Goal: Check status: Check status

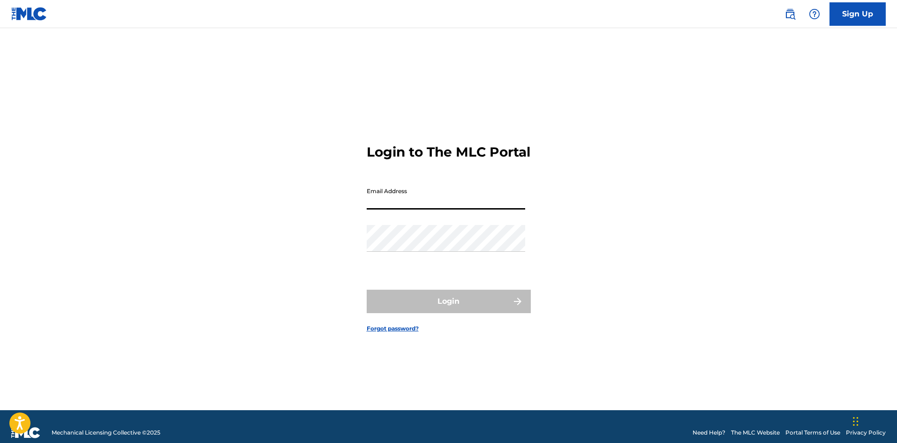
click at [446, 208] on input "Email Address" at bounding box center [445, 196] width 158 height 27
type input "[EMAIL_ADDRESS][DOMAIN_NAME]"
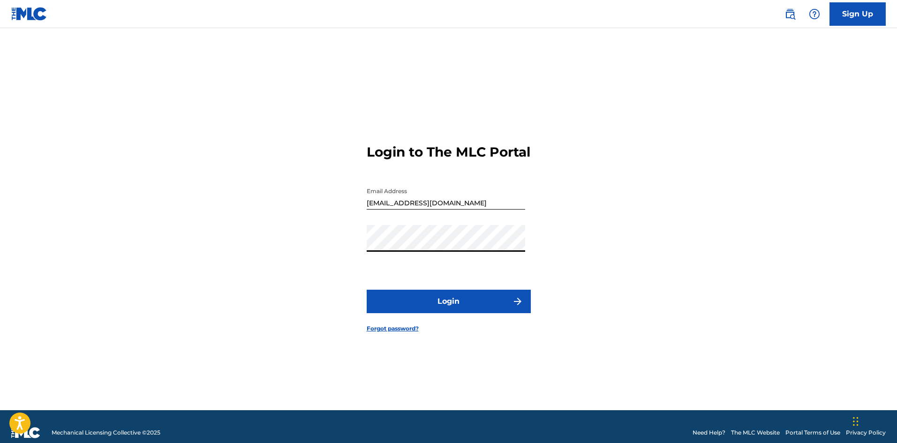
click at [470, 301] on button "Login" at bounding box center [448, 301] width 164 height 23
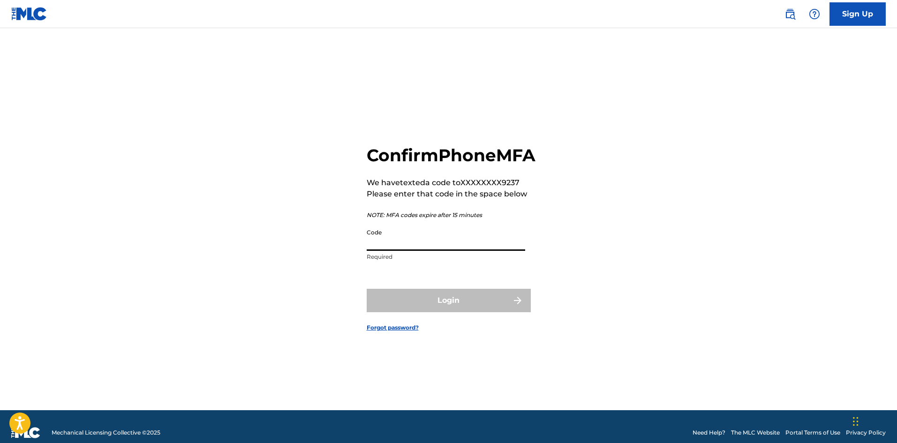
click at [384, 245] on input "Code" at bounding box center [445, 237] width 158 height 27
click at [442, 309] on div "Login" at bounding box center [448, 300] width 164 height 23
click at [458, 246] on input "758-003" at bounding box center [445, 237] width 158 height 27
click at [434, 312] on div "Login" at bounding box center [448, 300] width 164 height 23
click at [448, 251] on input "758-003" at bounding box center [445, 237] width 158 height 27
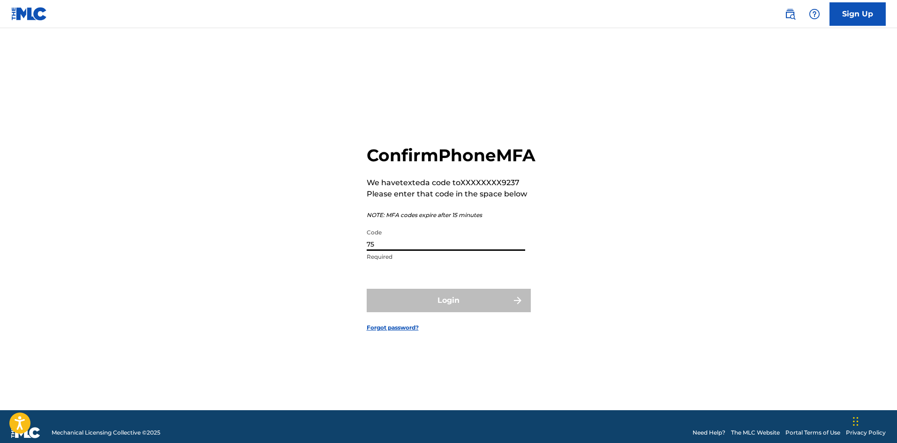
type input "7"
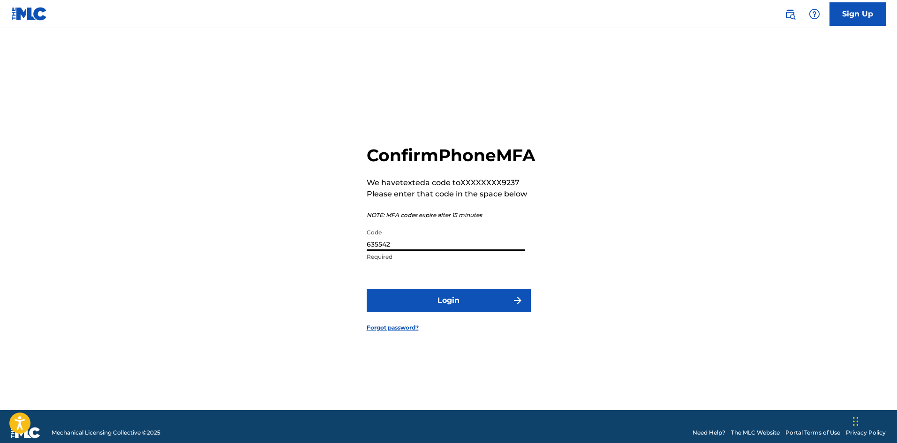
type input "635542"
click at [499, 308] on button "Login" at bounding box center [448, 300] width 164 height 23
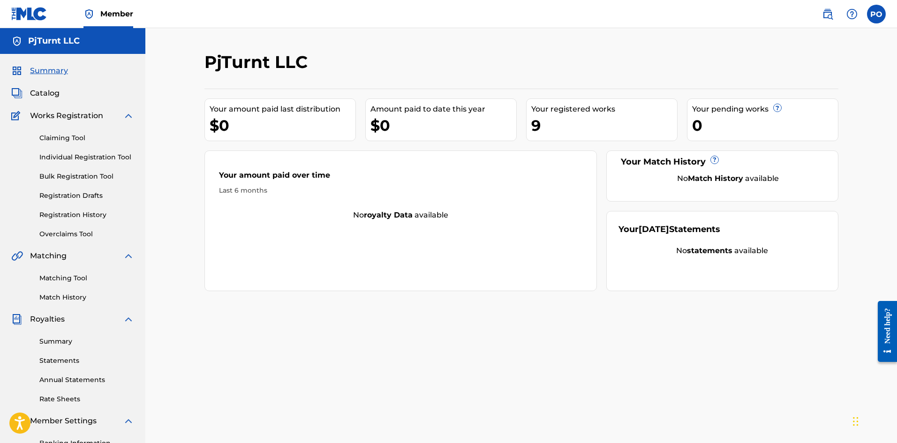
scroll to position [138, 0]
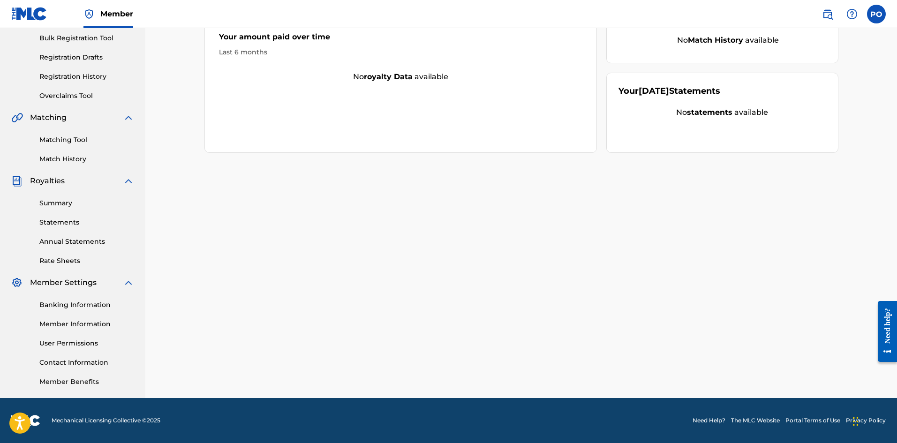
click at [94, 241] on link "Annual Statements" at bounding box center [86, 242] width 95 height 10
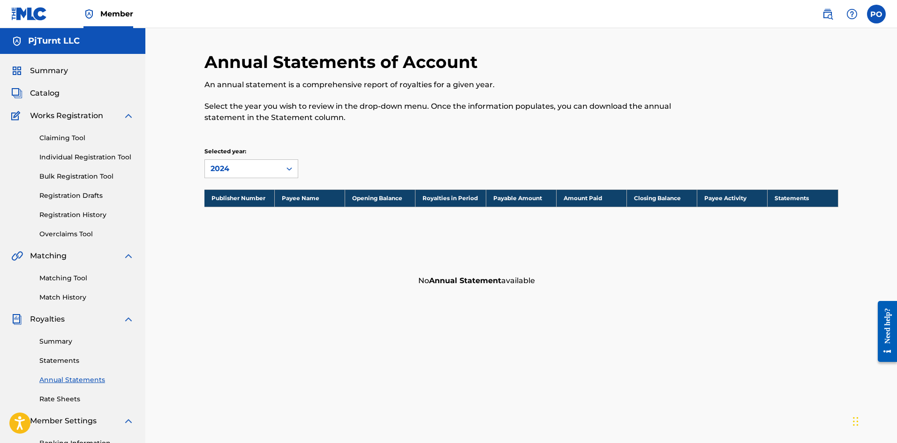
click at [66, 349] on div "Summary Statements Annual Statements Rate Sheets" at bounding box center [72, 364] width 123 height 79
click at [66, 345] on link "Summary" at bounding box center [86, 341] width 95 height 10
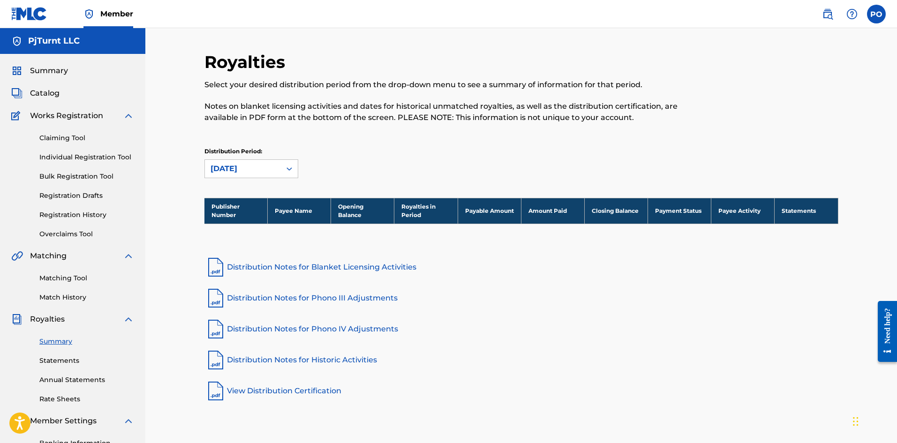
click at [64, 360] on link "Statements" at bounding box center [86, 361] width 95 height 10
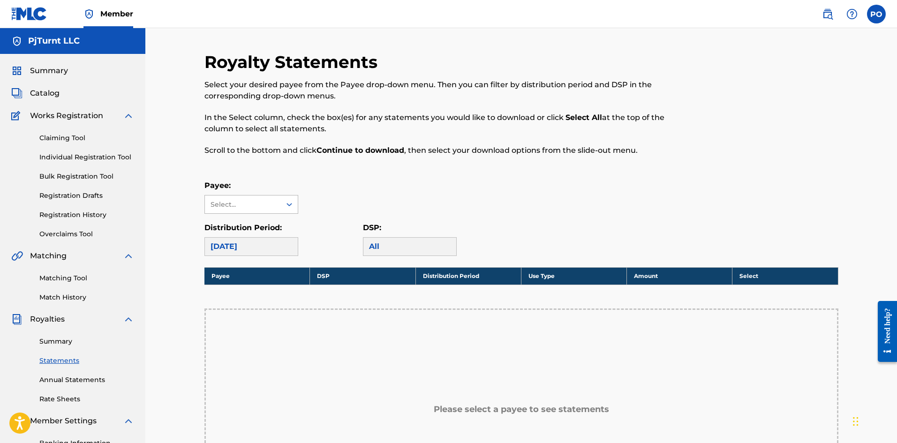
click at [283, 202] on div at bounding box center [289, 204] width 17 height 17
click at [263, 238] on div "[DATE]" at bounding box center [251, 246] width 94 height 19
click at [269, 246] on div "[DATE]" at bounding box center [251, 246] width 94 height 19
click at [439, 231] on p "DSP:" at bounding box center [410, 227] width 94 height 11
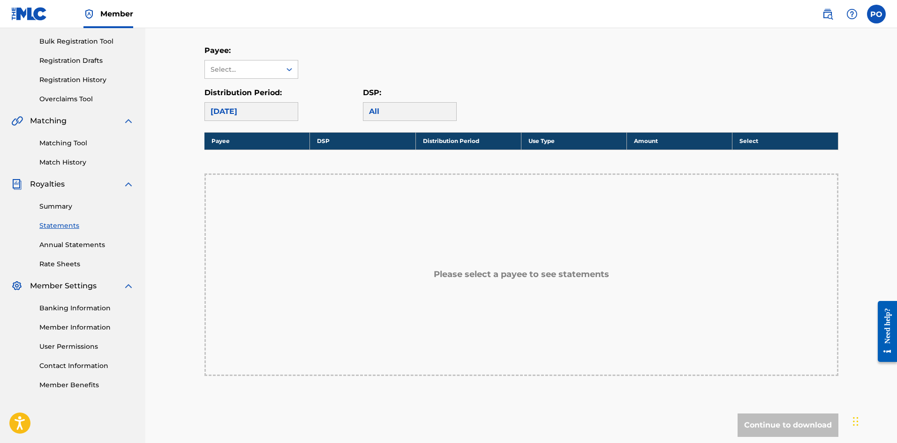
scroll to position [135, 0]
